Goal: Find specific page/section: Find specific page/section

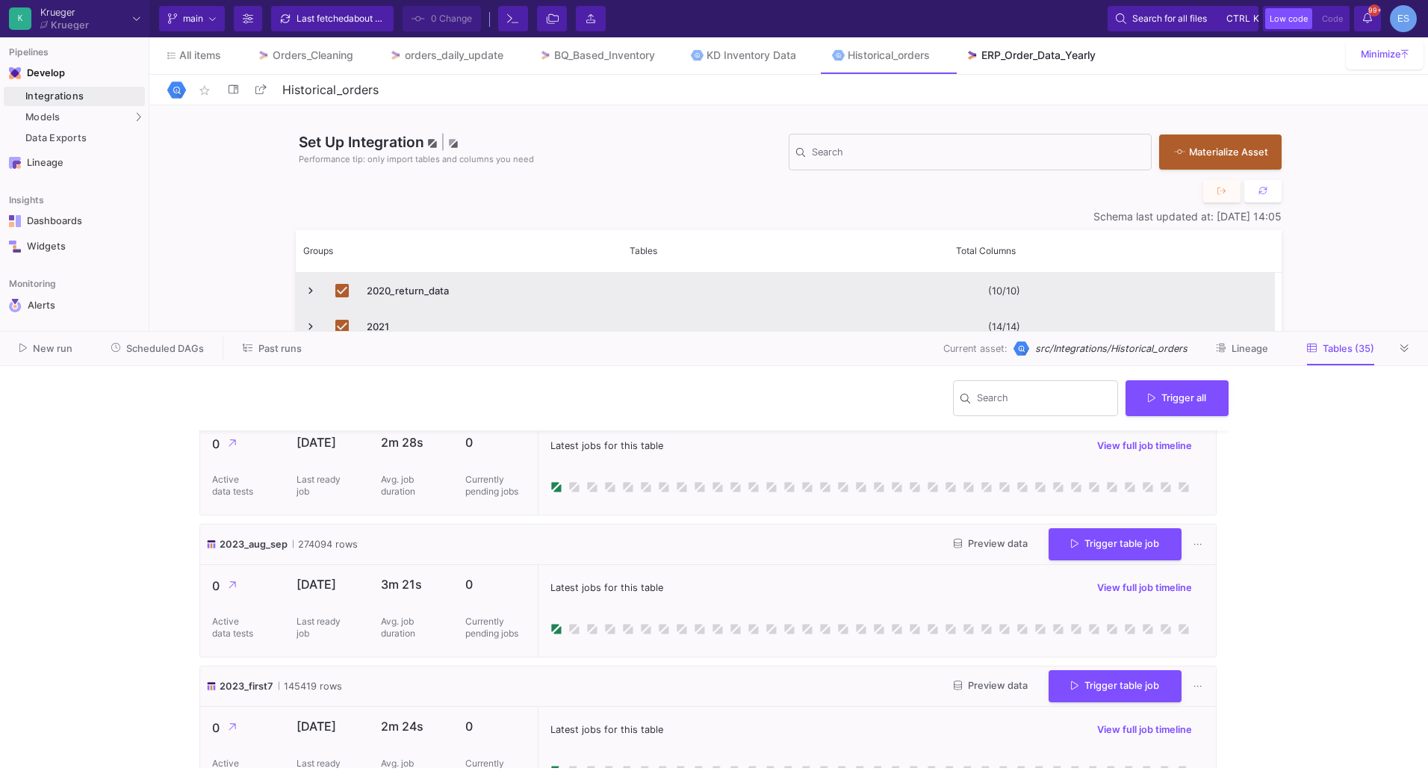
scroll to position [672, 0]
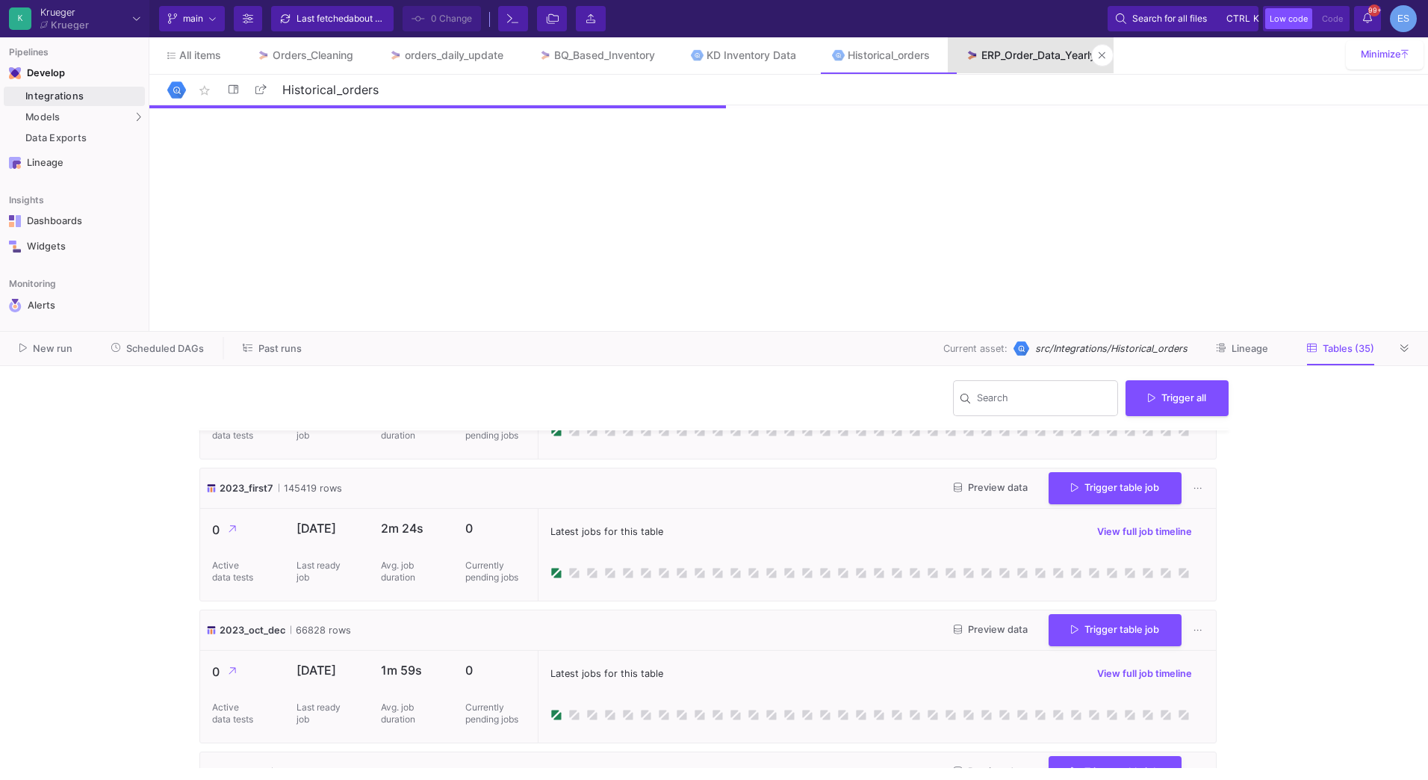
click at [1057, 64] on link "ERP_Order_Data_Yearly" at bounding box center [1031, 55] width 166 height 36
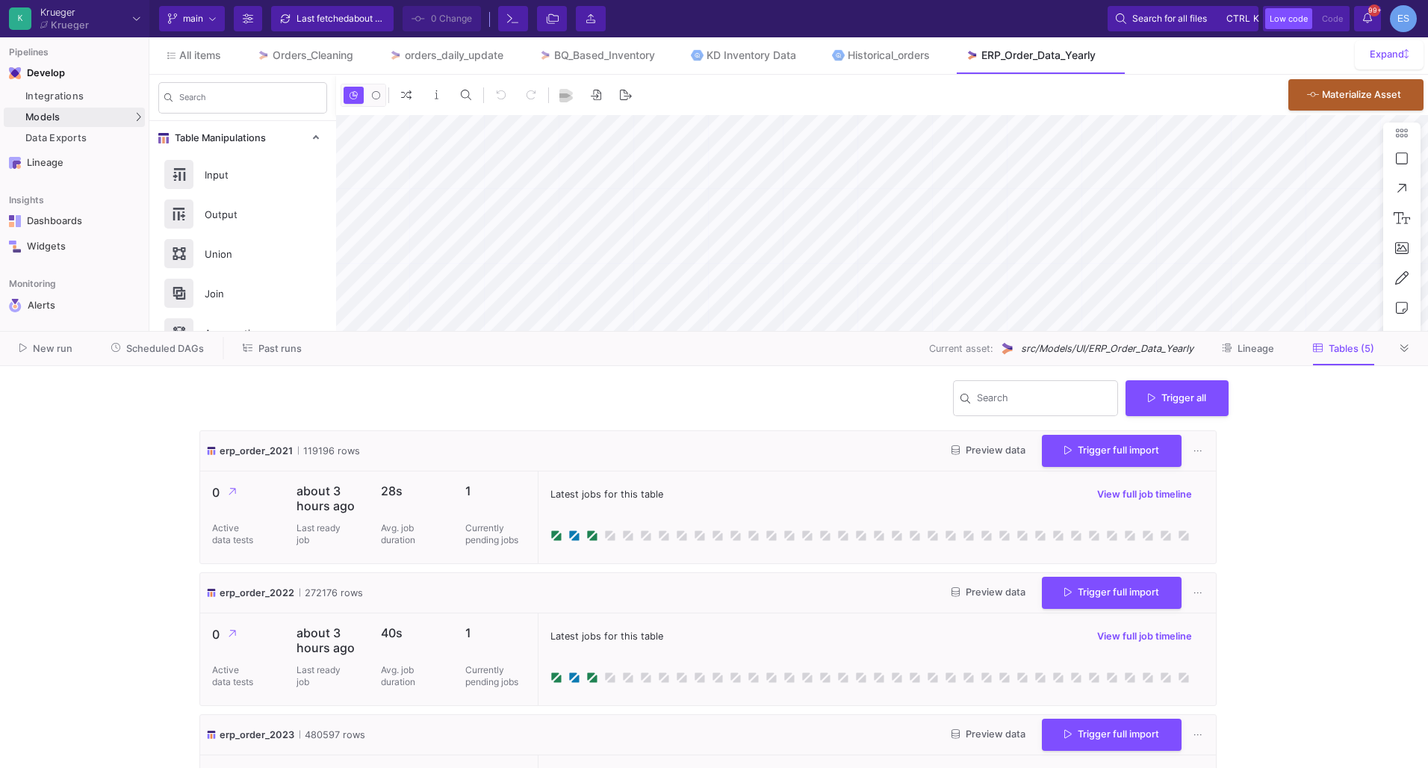
type input "0"
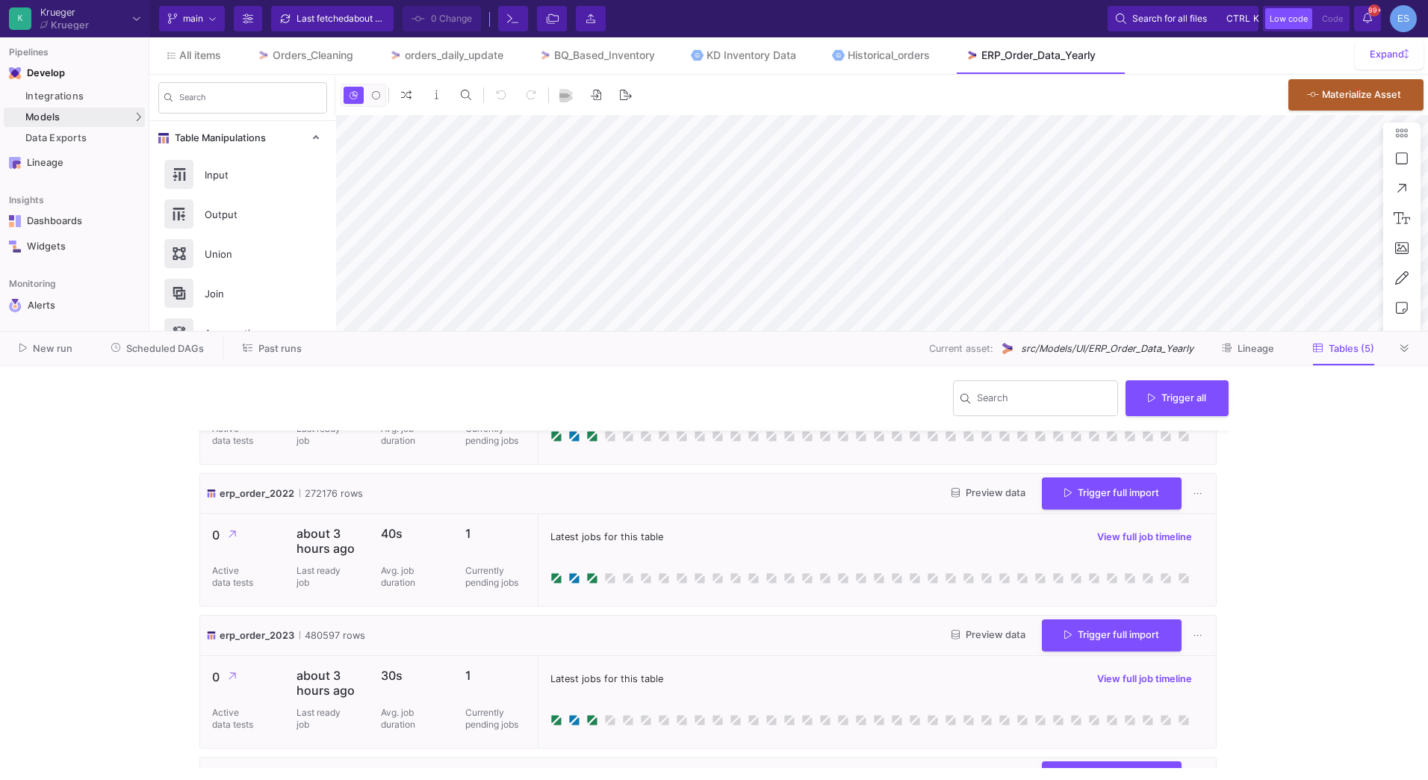
scroll to position [365, 0]
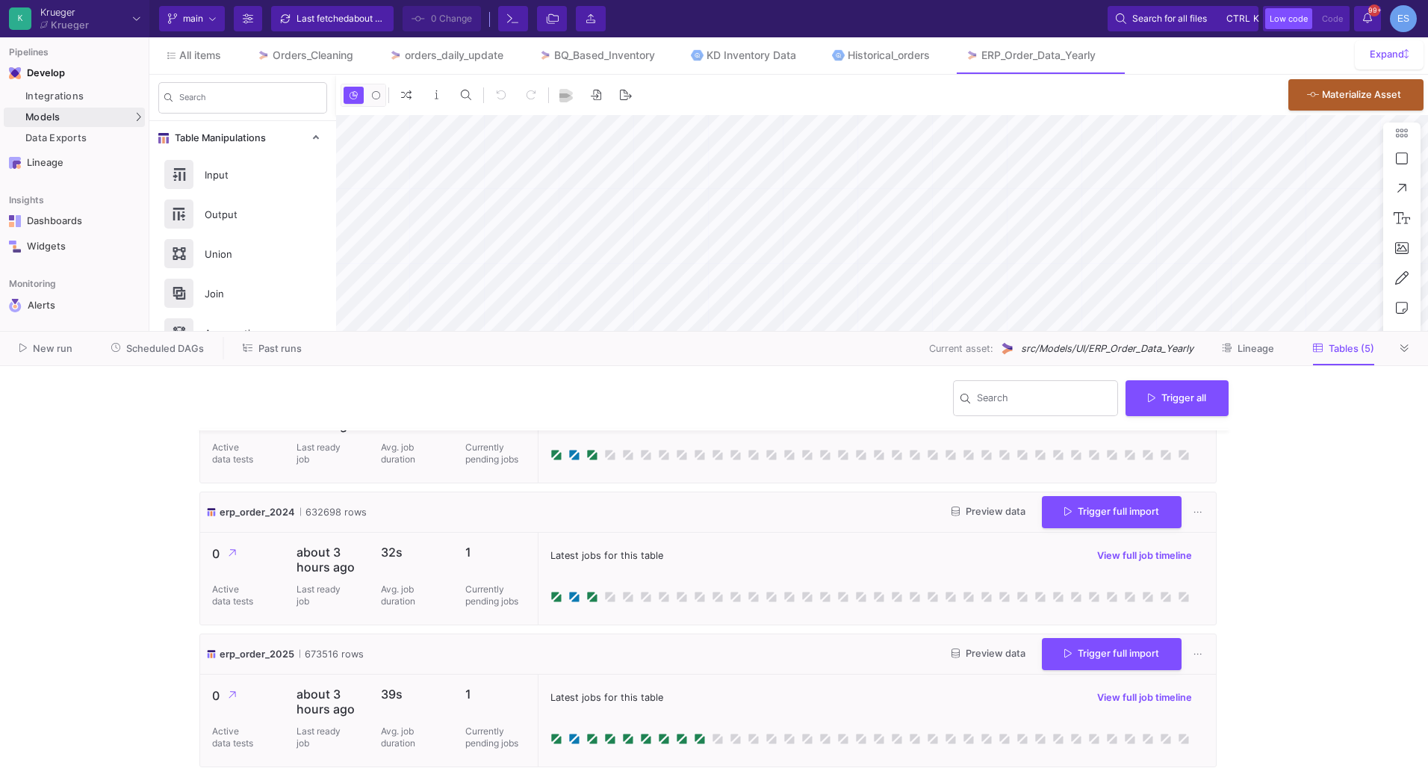
click at [1272, 492] on y42-wrapper "Search Trigger all erp_order_2021 119196 rows Preview data Trigger full import …" at bounding box center [714, 573] width 1428 height 414
click at [301, 61] on div "Orders_Cleaning" at bounding box center [313, 55] width 81 height 12
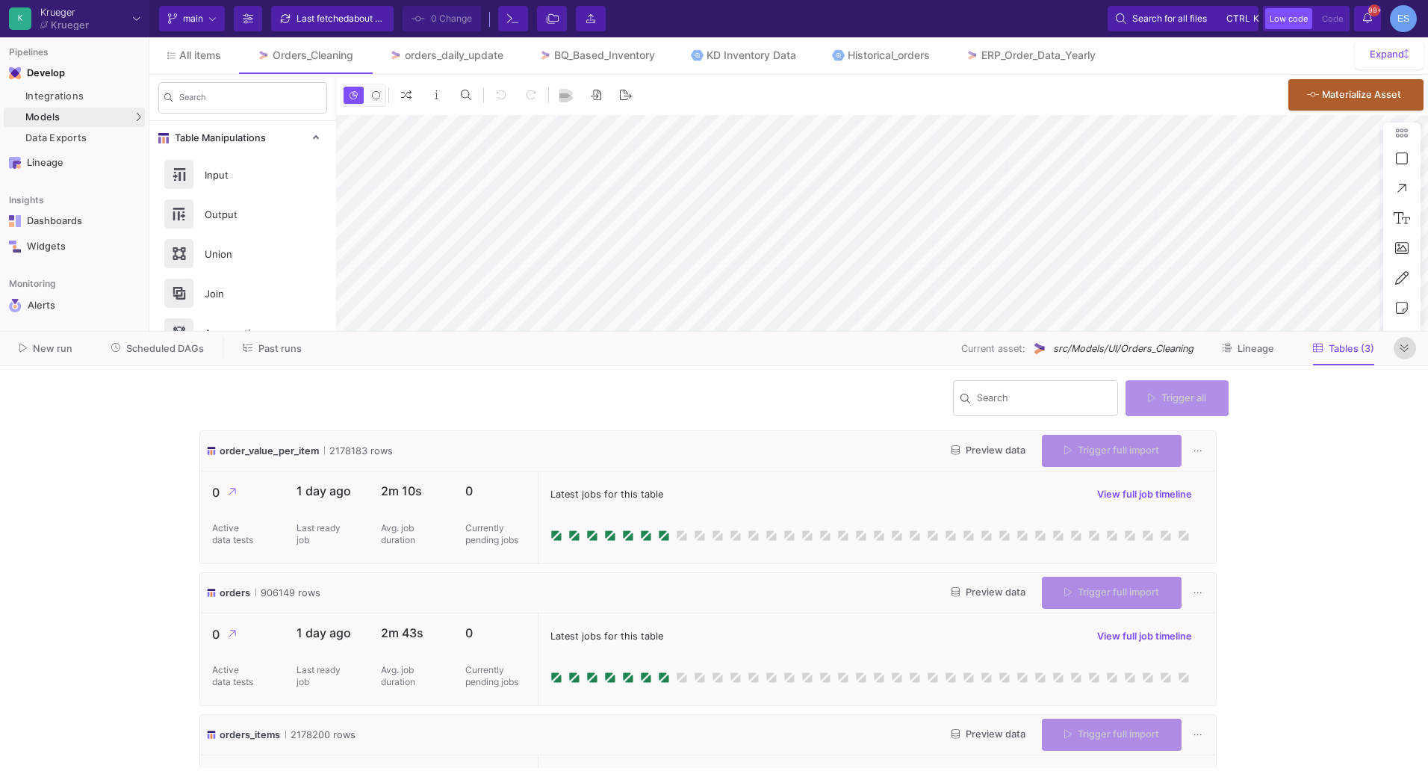
click at [1409, 347] on icon at bounding box center [1405, 349] width 8 height 10
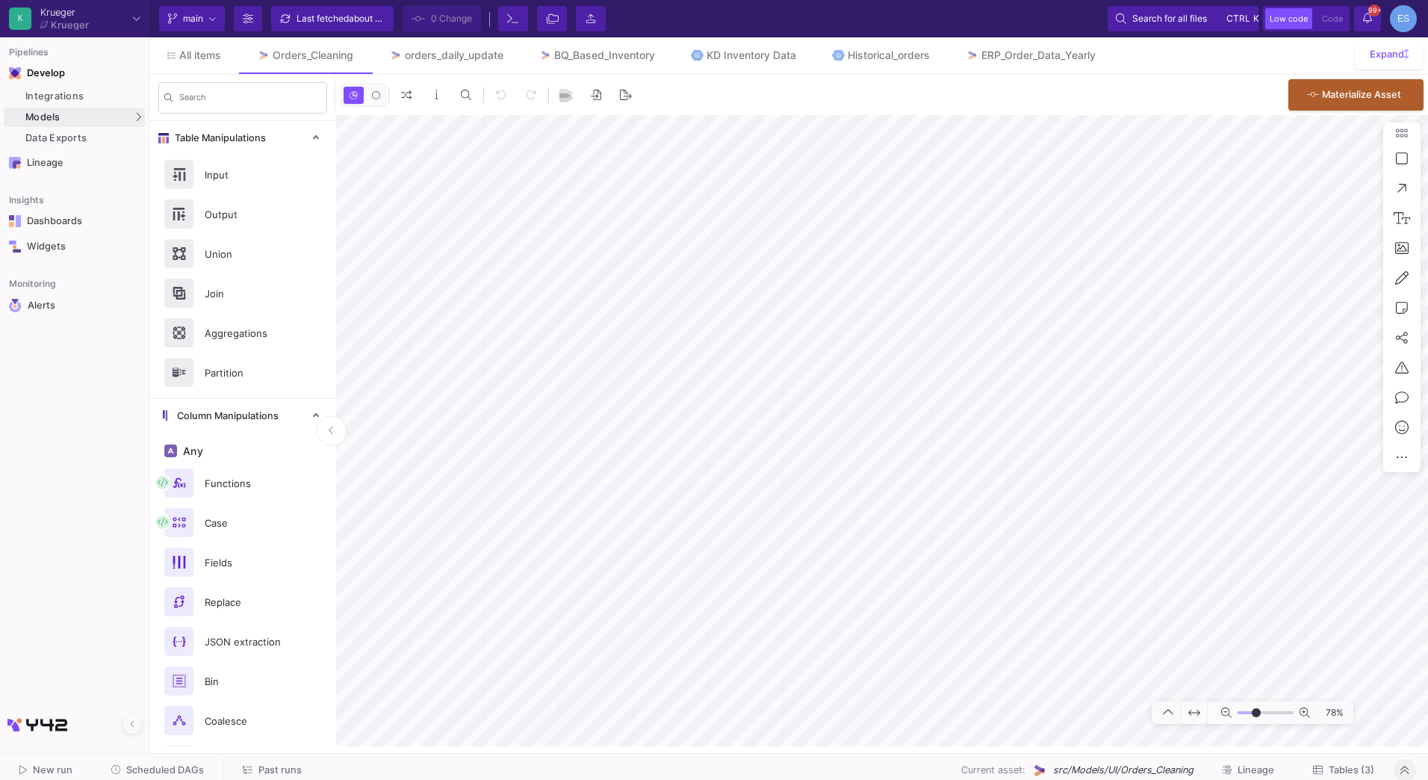
drag, startPoint x: 1245, startPoint y: 713, endPoint x: 1257, endPoint y: 719, distance: 13.4
type input "-5"
click at [1257, 719] on input "range" at bounding box center [1266, 713] width 56 height 19
